Goal: Find specific page/section: Find specific page/section

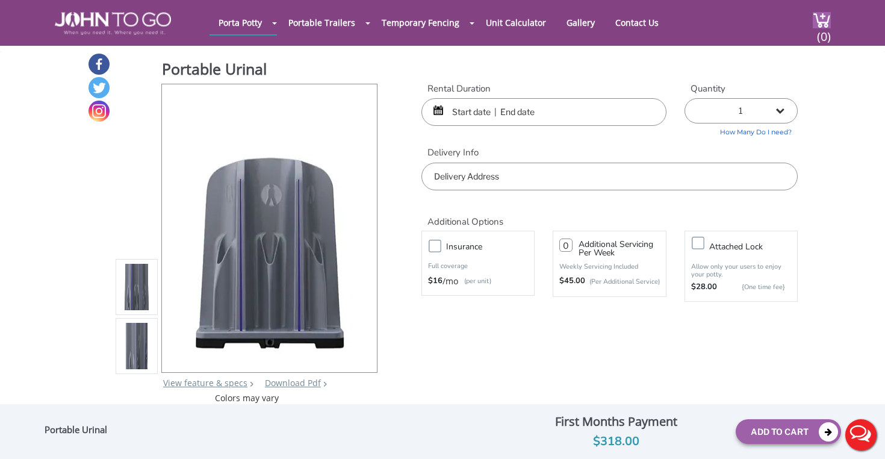
scroll to position [109, 0]
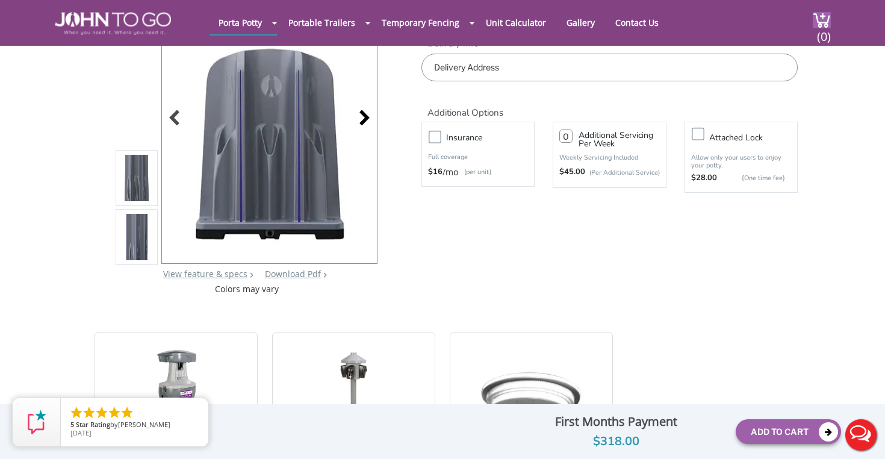
click at [367, 111] on div at bounding box center [361, 119] width 17 height 17
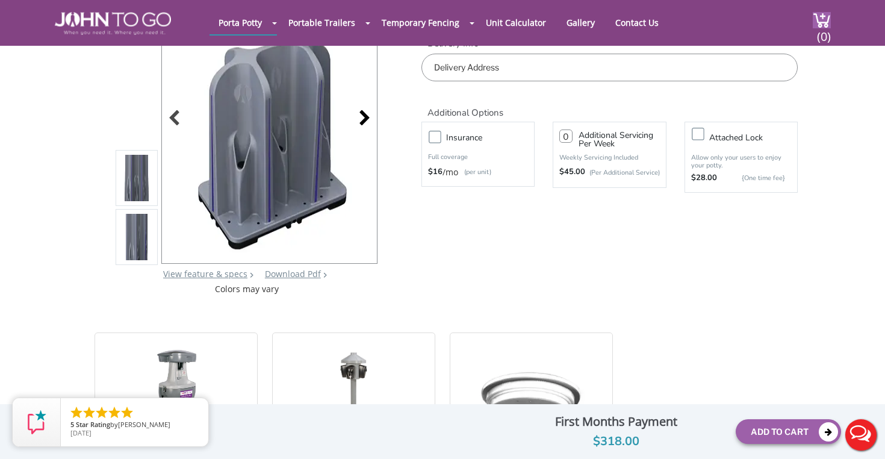
click at [367, 111] on div at bounding box center [361, 119] width 17 height 17
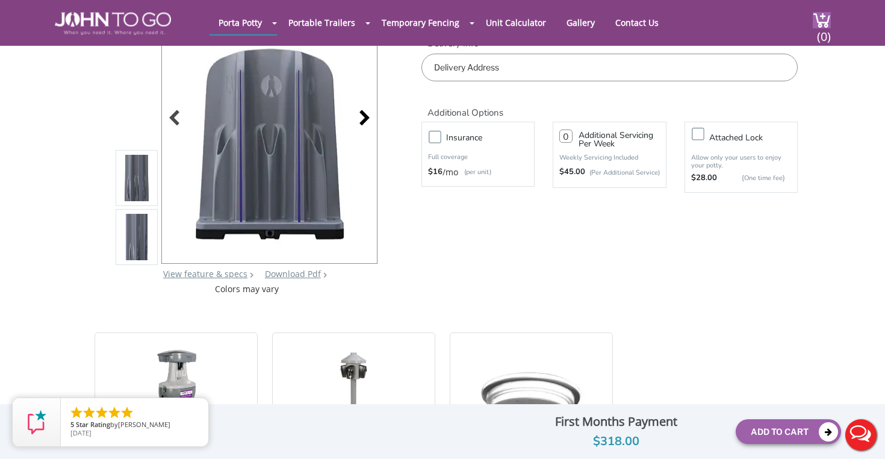
click at [367, 111] on div at bounding box center [361, 119] width 17 height 17
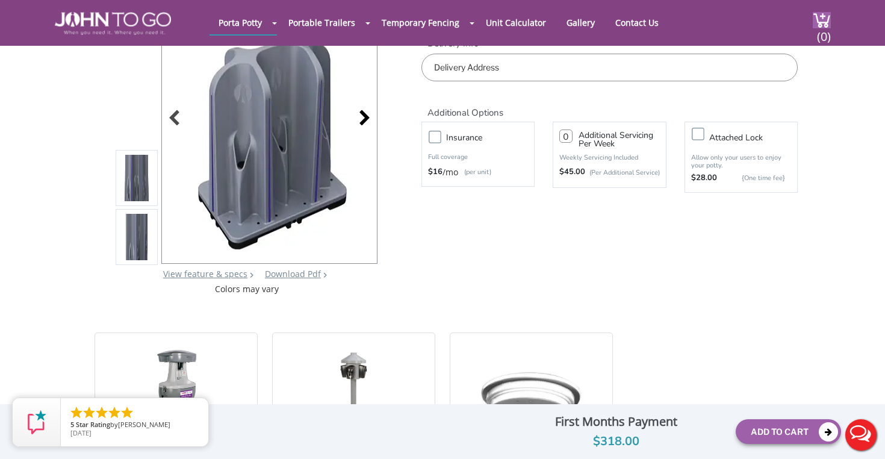
click at [363, 113] on div at bounding box center [361, 119] width 17 height 17
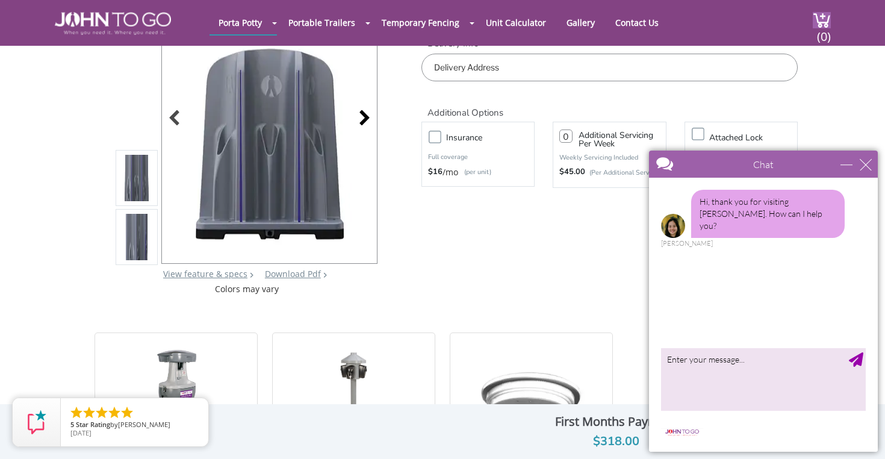
click at [363, 113] on div at bounding box center [361, 119] width 17 height 17
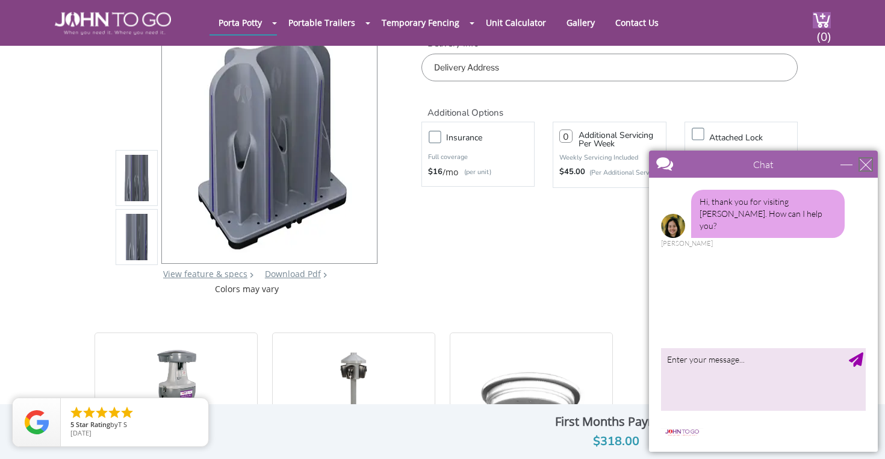
click at [864, 166] on div "close" at bounding box center [866, 164] width 12 height 12
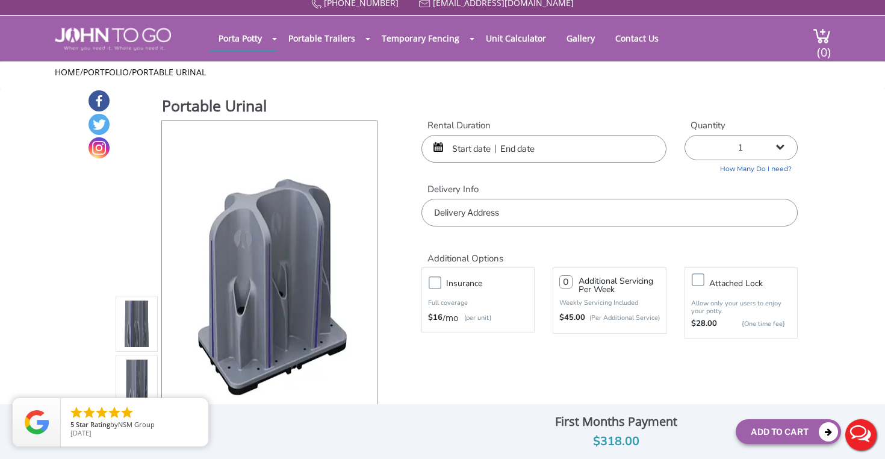
scroll to position [0, 0]
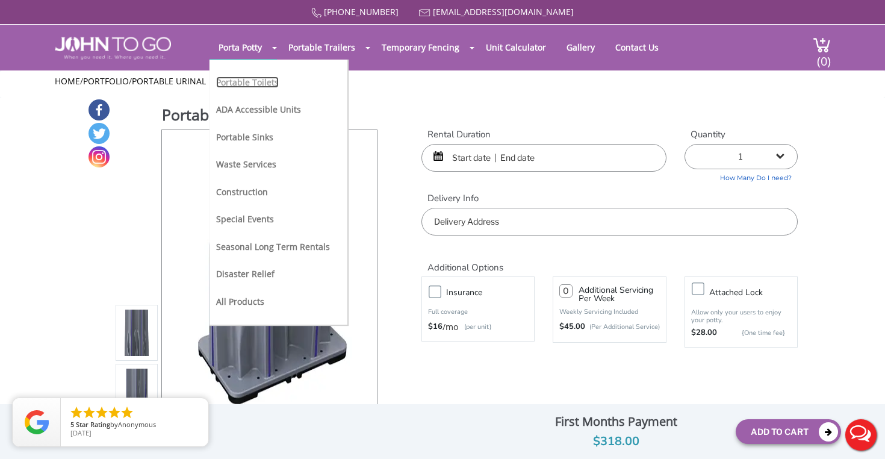
click at [253, 83] on link "Portable Toilets" at bounding box center [247, 81] width 63 height 11
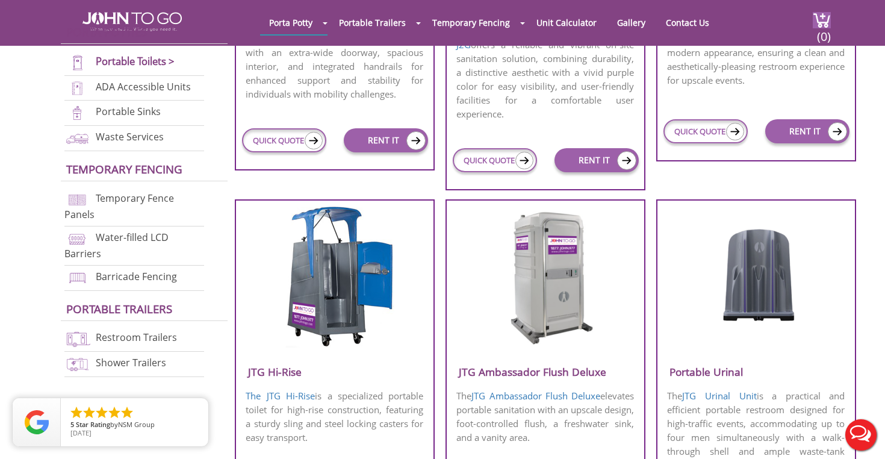
scroll to position [692, 0]
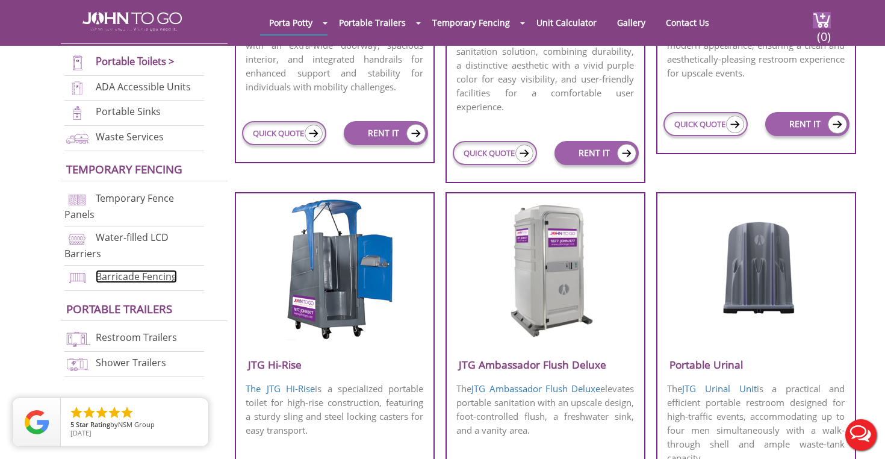
click at [131, 276] on link "Barricade Fencing" at bounding box center [136, 276] width 81 height 13
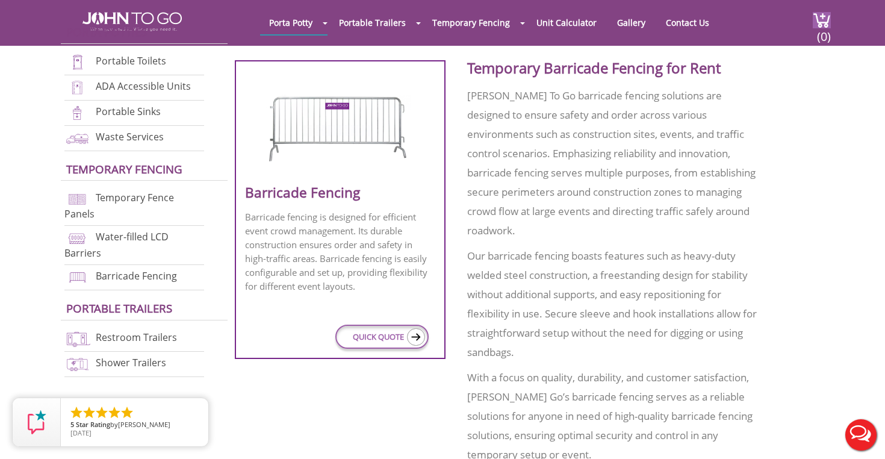
click at [125, 197] on link "Temporary Fence Panels" at bounding box center [119, 205] width 110 height 29
